Goal: Complete application form

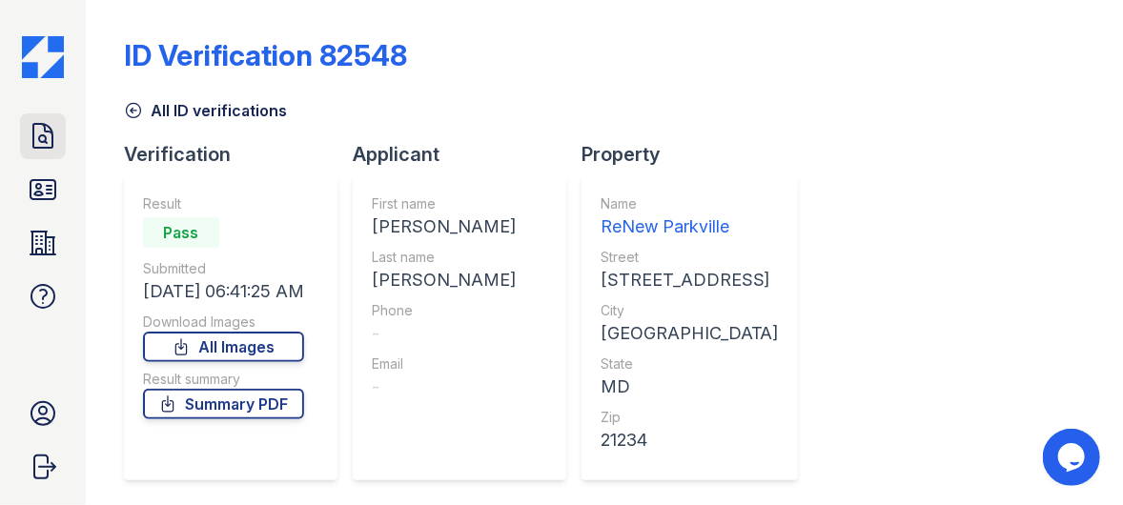
click at [45, 134] on icon at bounding box center [43, 136] width 31 height 31
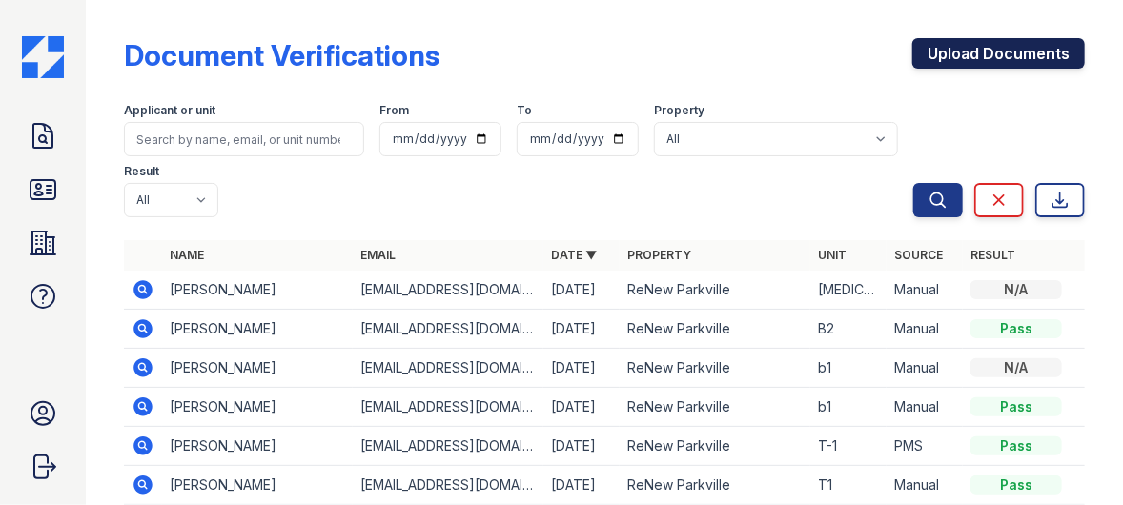
click at [987, 40] on link "Upload Documents" at bounding box center [998, 53] width 173 height 31
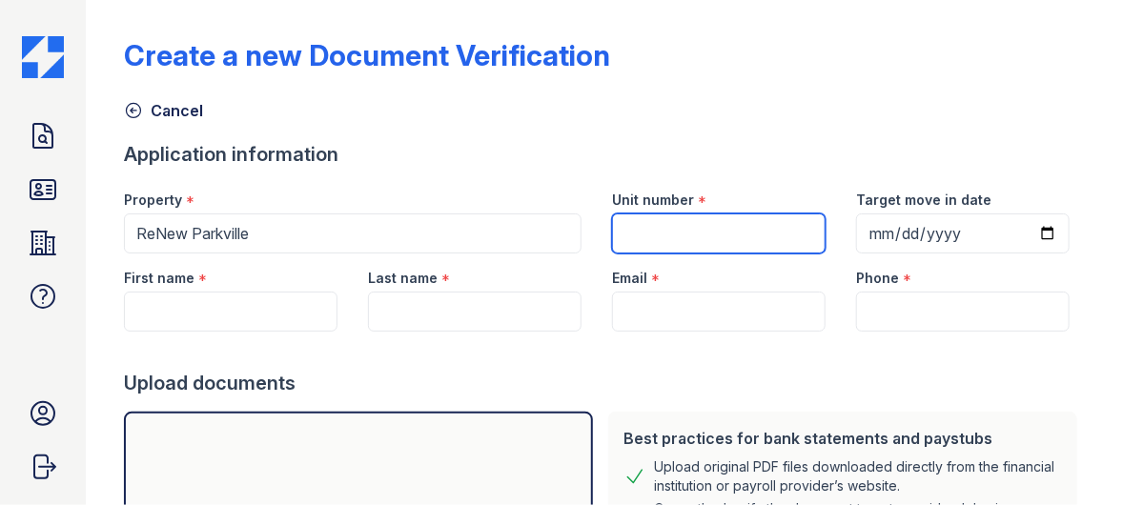
click at [636, 223] on input "Unit number" at bounding box center [719, 234] width 214 height 40
type input "T2"
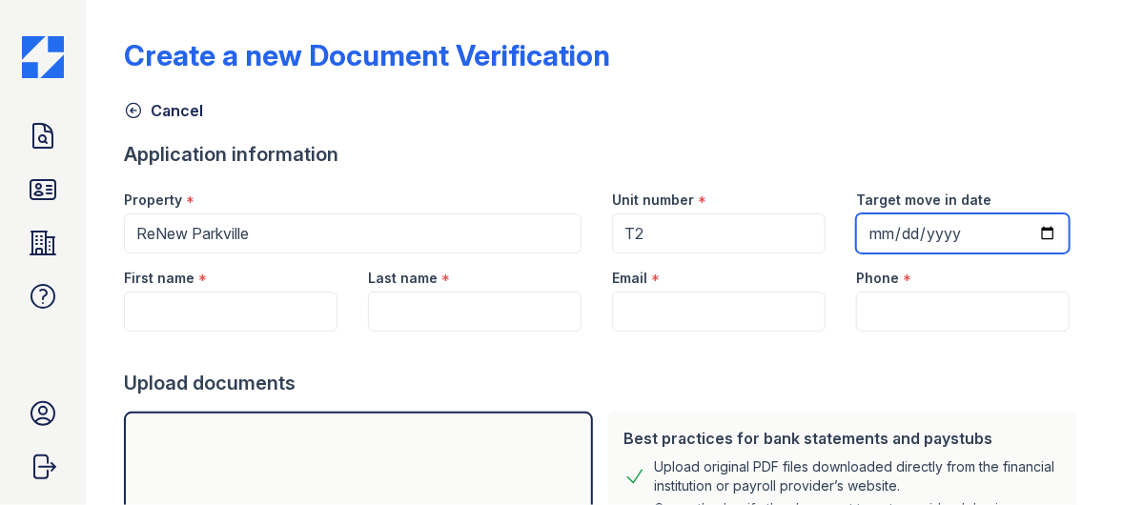
click at [868, 227] on input "Target move in date" at bounding box center [963, 234] width 214 height 40
type input "[DATE]"
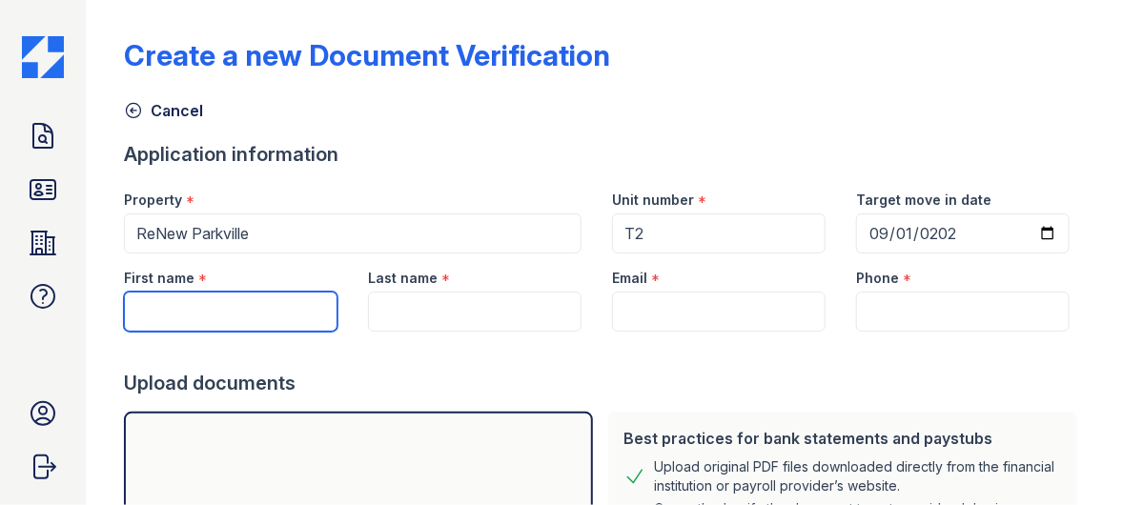
click at [157, 307] on input "First name" at bounding box center [231, 312] width 214 height 40
type input "[PERSON_NAME]"
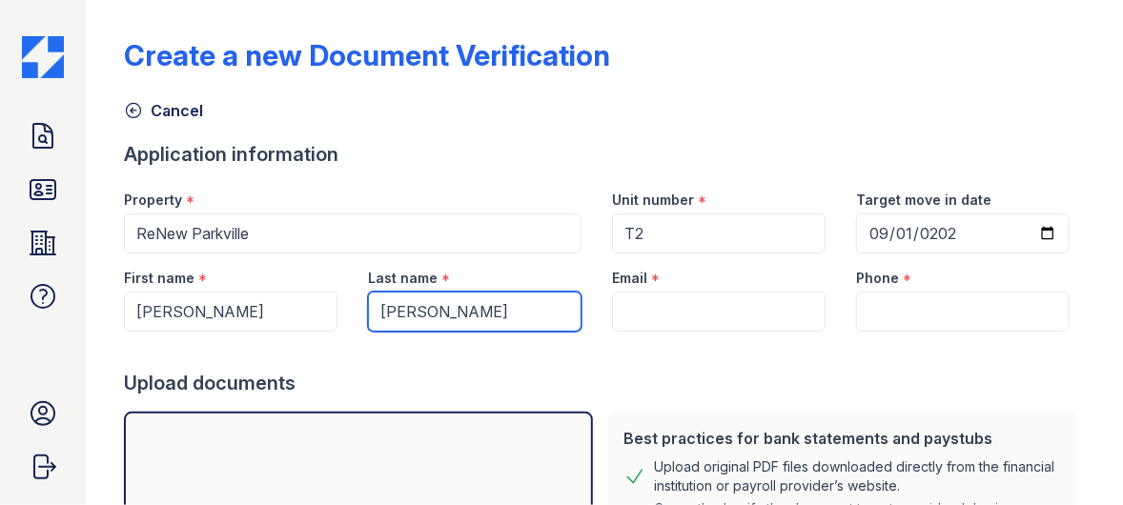
type input "[PERSON_NAME]"
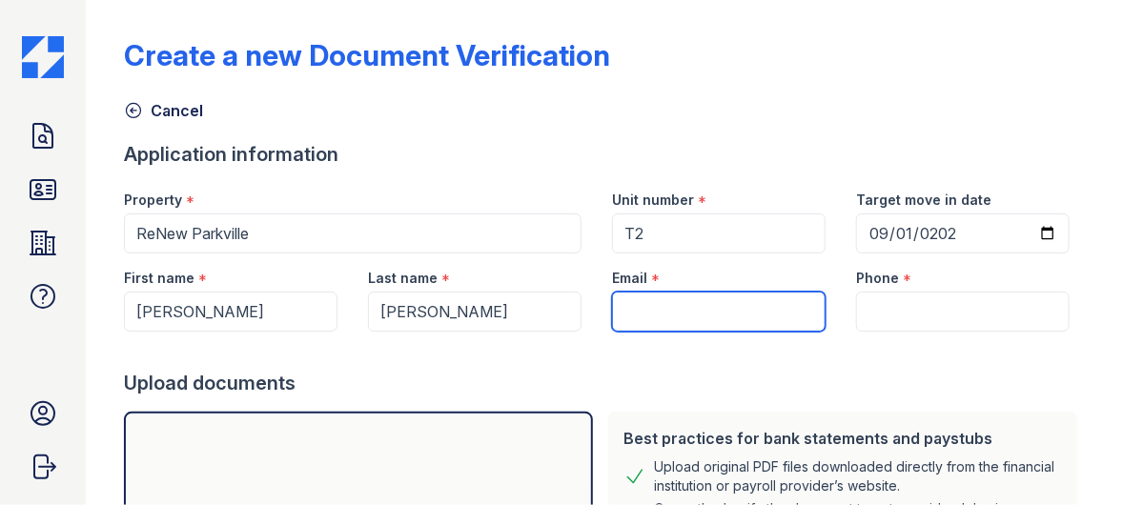
paste input "[EMAIL_ADDRESS][DOMAIN_NAME]"
type input "[EMAIL_ADDRESS][DOMAIN_NAME]"
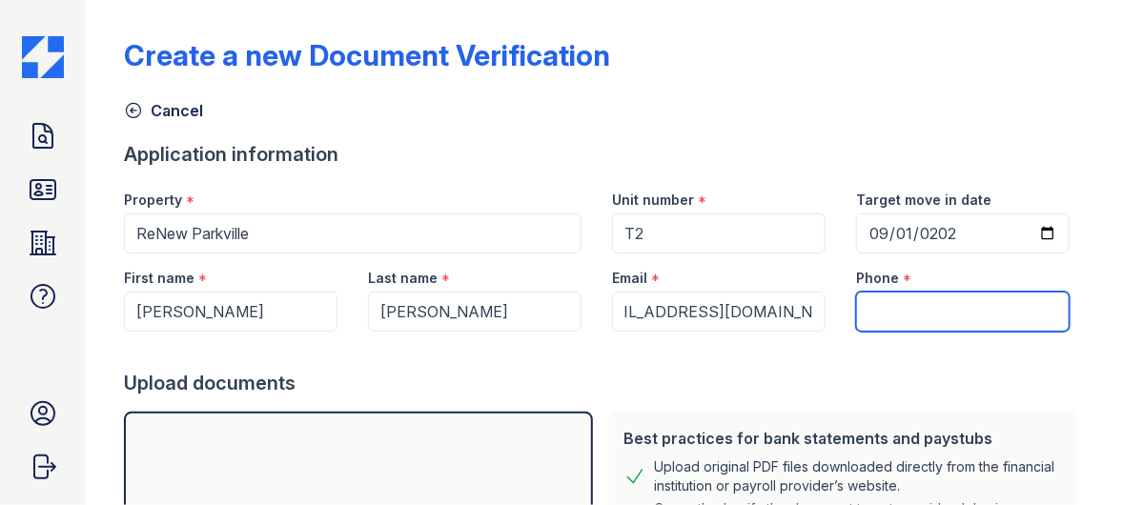
scroll to position [0, 0]
drag, startPoint x: 889, startPoint y: 306, endPoint x: 873, endPoint y: 297, distance: 18.3
click at [889, 306] on input "Phone" at bounding box center [963, 312] width 214 height 40
paste input "[PHONE_NUMBER]"
type input "[PHONE_NUMBER]"
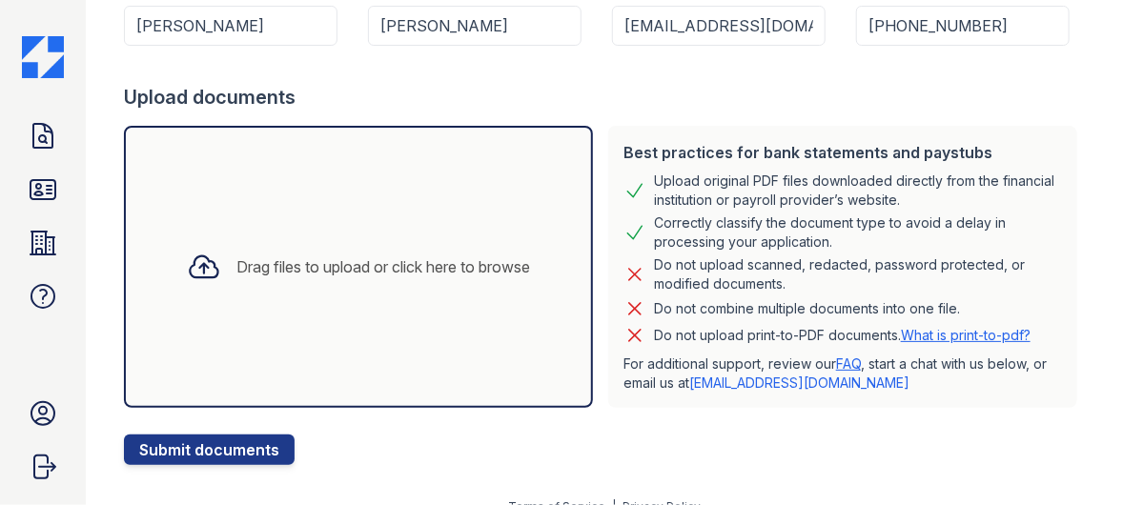
scroll to position [309, 0]
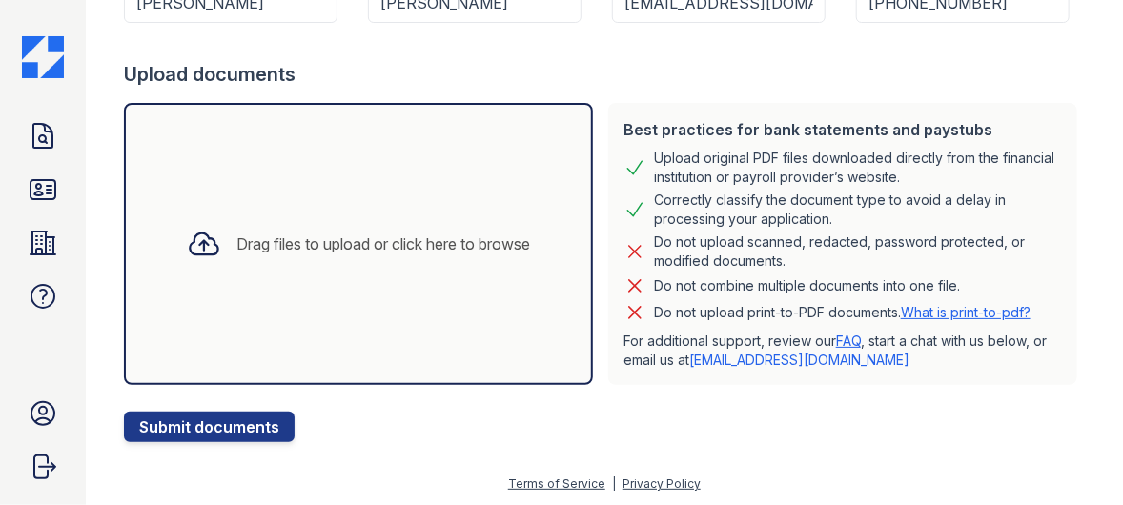
click at [194, 237] on icon at bounding box center [204, 244] width 34 height 34
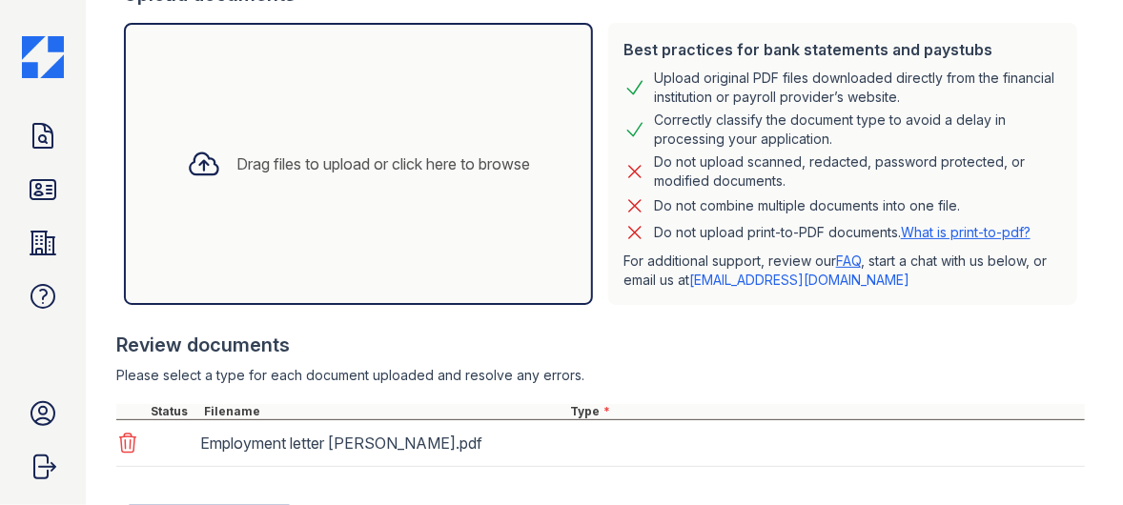
scroll to position [480, 0]
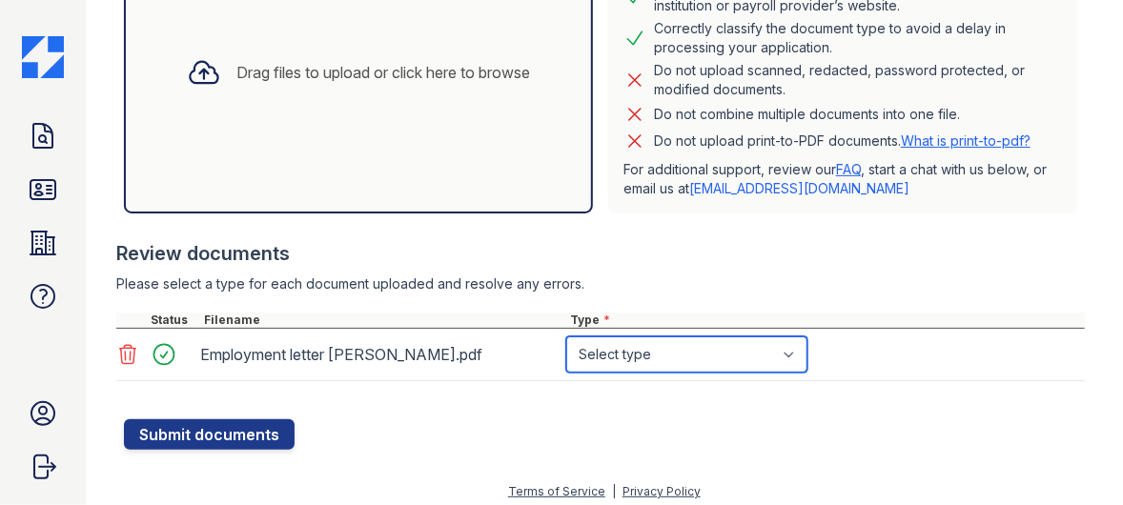
click at [656, 357] on select "Select type Paystub Bank Statement Offer Letter Tax Documents Benefit Award Let…" at bounding box center [686, 355] width 241 height 36
select select "offer_letter"
click at [566, 337] on select "Select type Paystub Bank Statement Offer Letter Tax Documents Benefit Award Let…" at bounding box center [686, 355] width 241 height 36
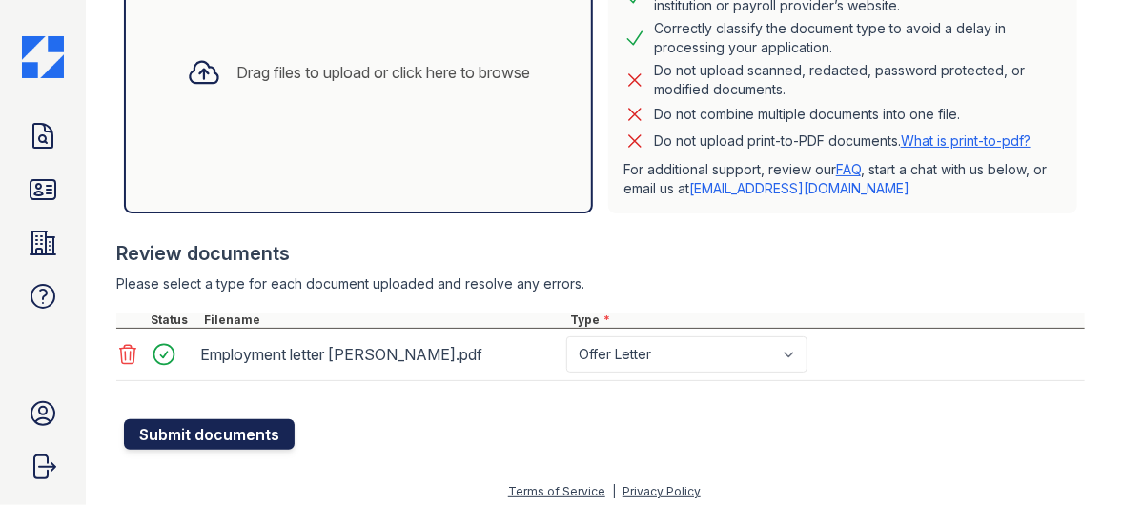
click at [228, 433] on button "Submit documents" at bounding box center [209, 434] width 171 height 31
